Goal: Answer question/provide support: Share knowledge or assist other users

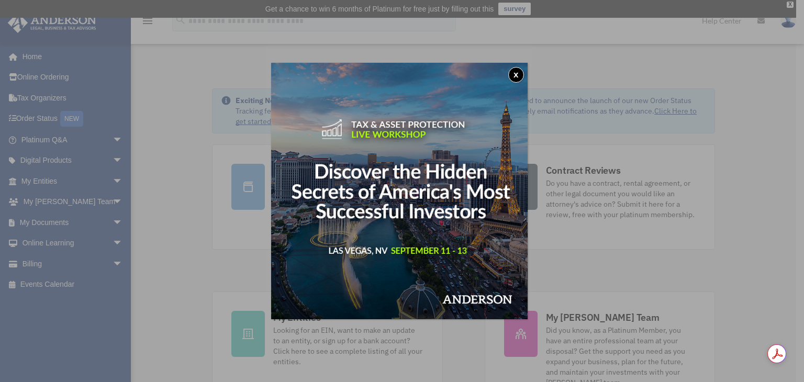
click at [518, 76] on button "x" at bounding box center [516, 75] width 16 height 16
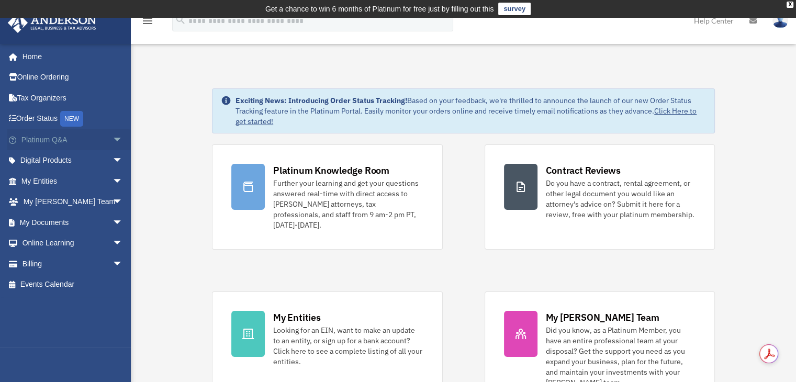
click at [113, 139] on span "arrow_drop_down" at bounding box center [123, 139] width 21 height 21
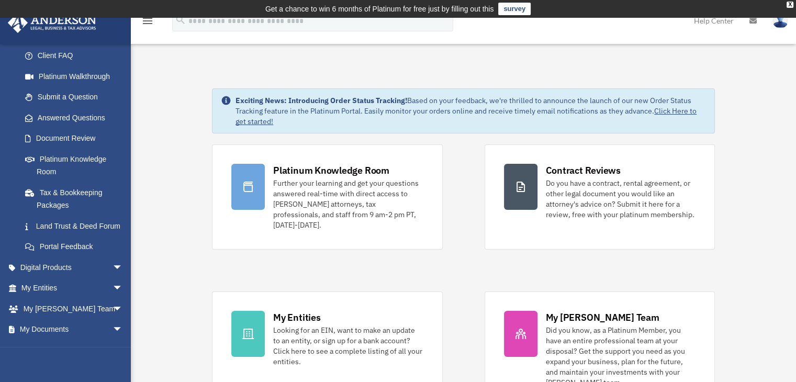
scroll to position [334, 0]
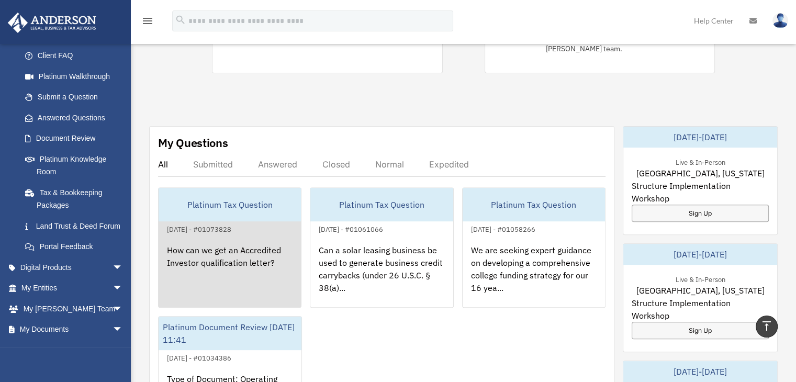
click at [239, 236] on div "How can we get an Accredited Investor qualification letter?" at bounding box center [230, 277] width 142 height 82
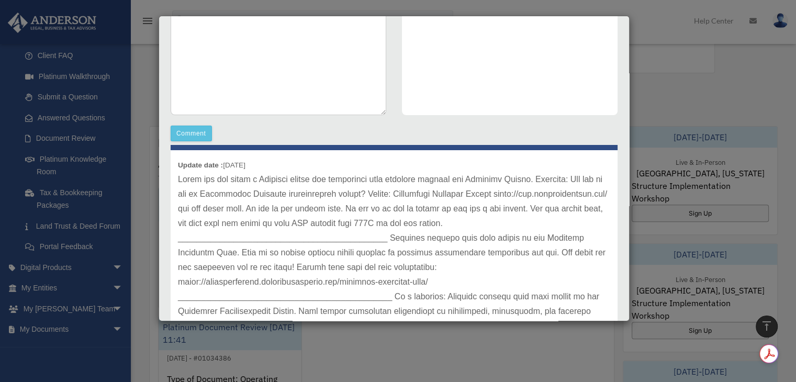
scroll to position [43, 0]
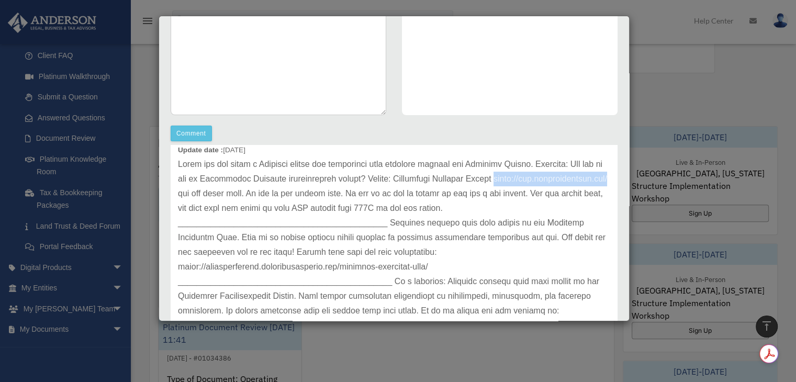
drag, startPoint x: 179, startPoint y: 193, endPoint x: 291, endPoint y: 191, distance: 112.6
click at [291, 191] on p at bounding box center [394, 245] width 432 height 176
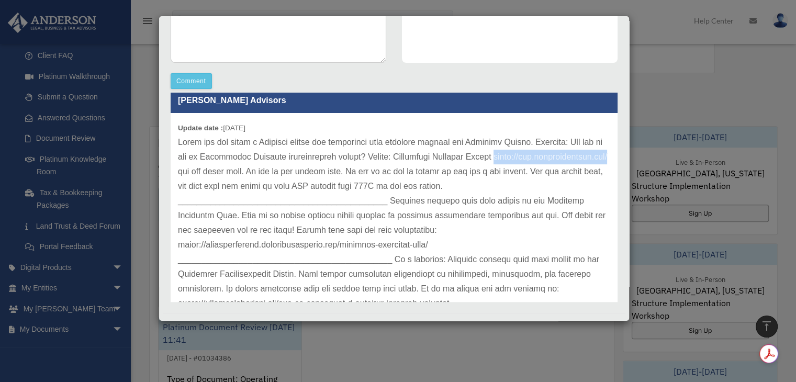
scroll to position [0, 0]
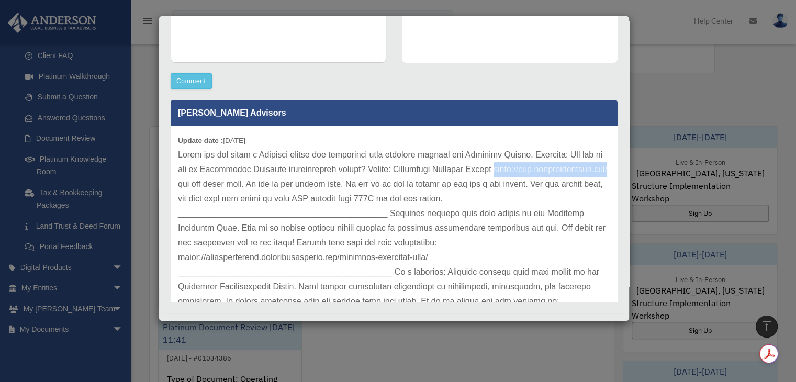
copy p "[URL][DOMAIN_NAME]"
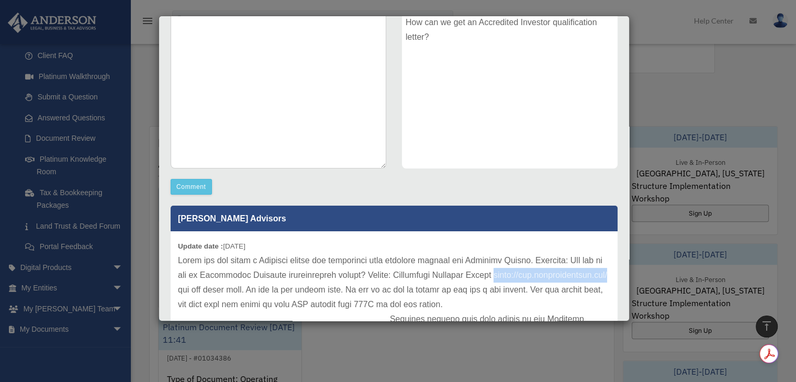
scroll to position [157, 0]
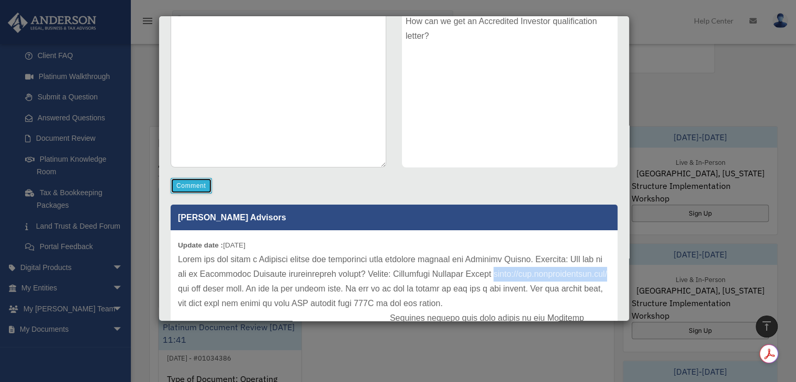
click at [182, 191] on button "Comment" at bounding box center [191, 186] width 41 height 16
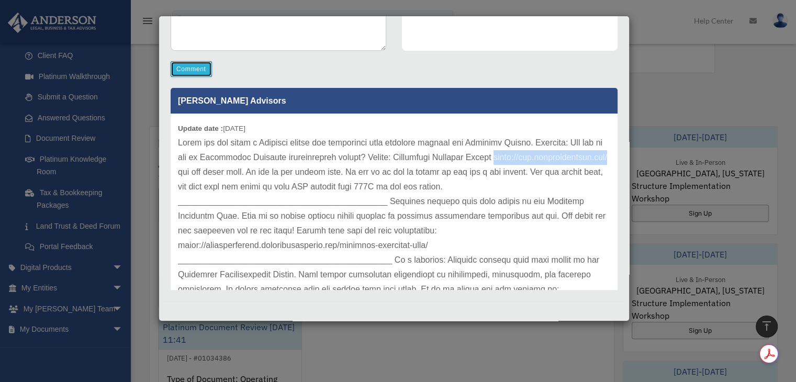
scroll to position [12, 0]
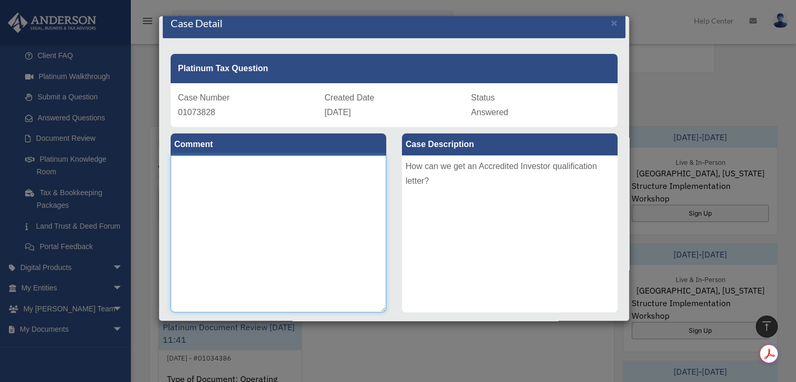
click at [186, 170] on textarea at bounding box center [279, 233] width 216 height 157
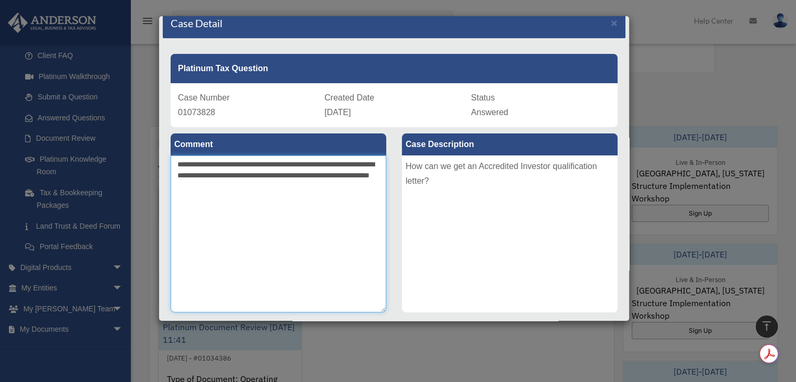
click at [350, 191] on textarea "**********" at bounding box center [279, 233] width 216 height 157
click at [299, 183] on textarea "**********" at bounding box center [279, 233] width 216 height 157
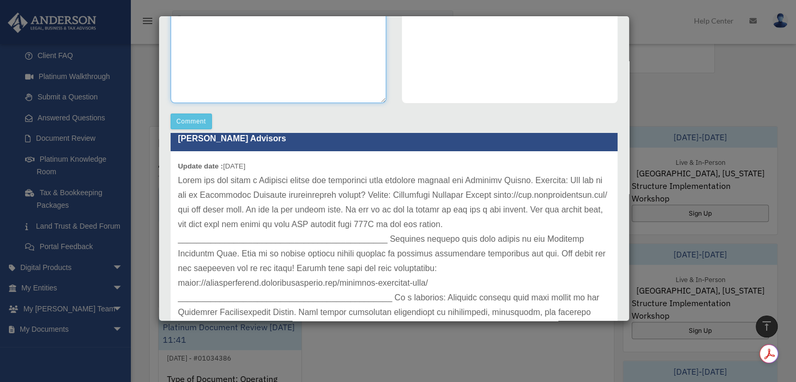
scroll to position [0, 0]
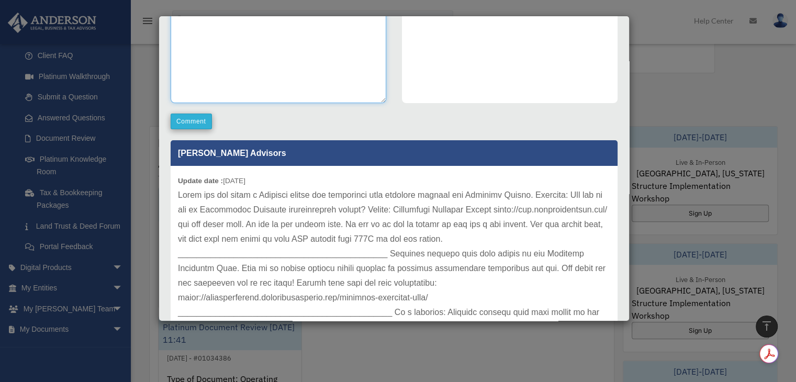
type textarea "**********"
click at [194, 118] on button "Comment" at bounding box center [191, 122] width 41 height 16
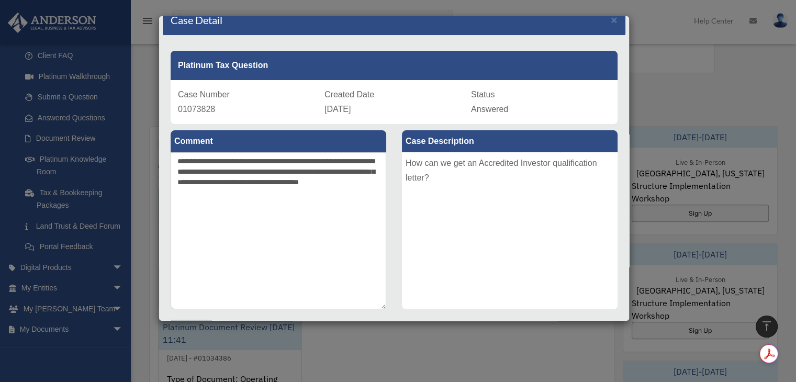
scroll to position [12, 0]
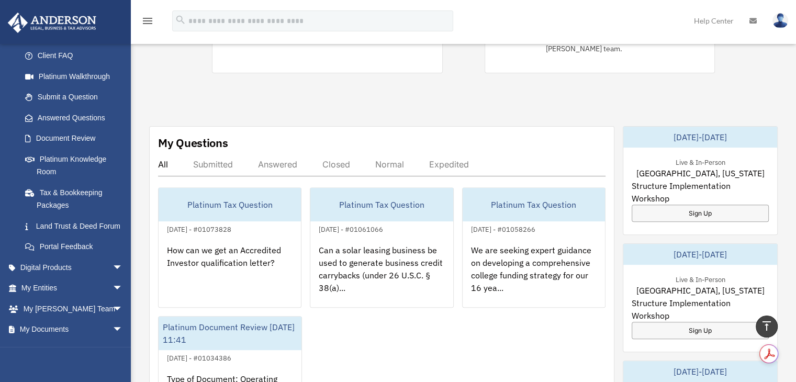
click at [319, 42] on div "menu search Site Menu add [EMAIL_ADDRESS][DOMAIN_NAME] My Profile Reset Passwor…" at bounding box center [398, 26] width 781 height 36
